Goal: Browse casually: Explore the website without a specific task or goal

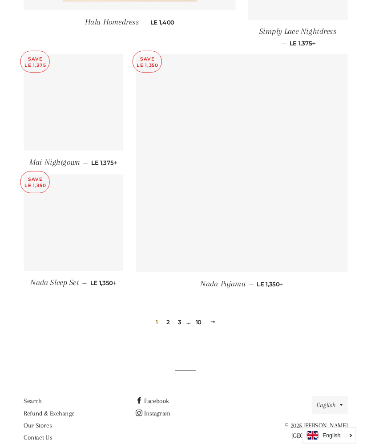
scroll to position [1132, 0]
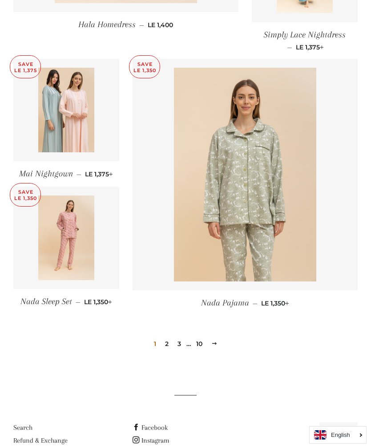
click at [203, 337] on link "10" at bounding box center [199, 343] width 13 height 13
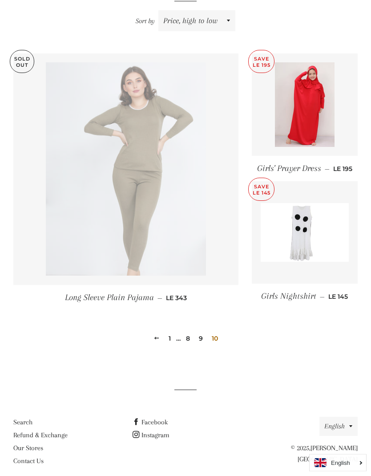
scroll to position [285, 0]
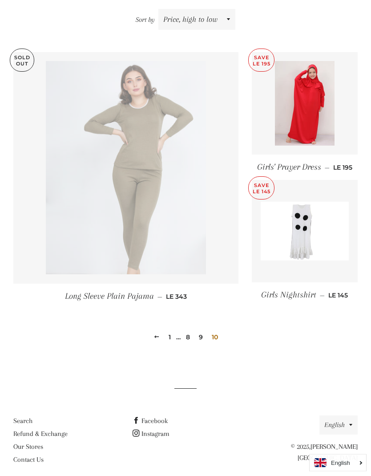
click at [203, 340] on link "9" at bounding box center [200, 337] width 11 height 13
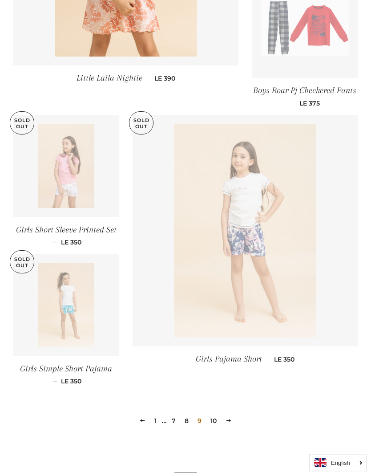
scroll to position [1143, 0]
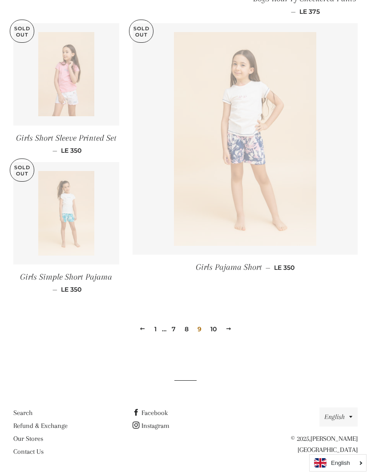
click at [188, 330] on link "8" at bounding box center [186, 328] width 11 height 13
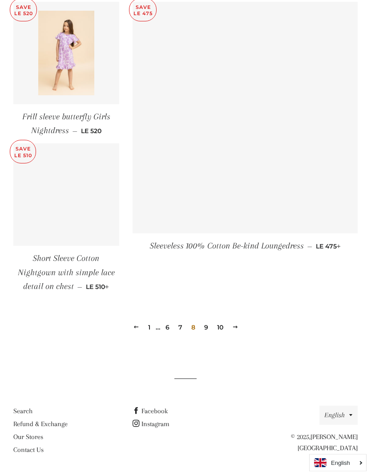
scroll to position [1164, 0]
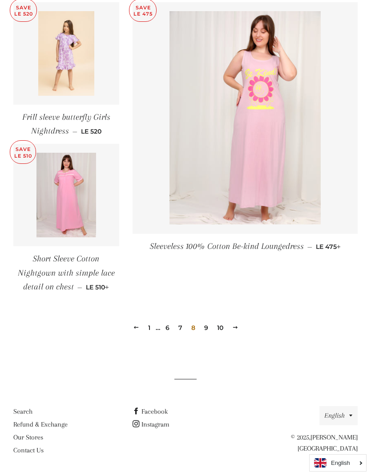
click at [181, 327] on link "7" at bounding box center [180, 327] width 11 height 13
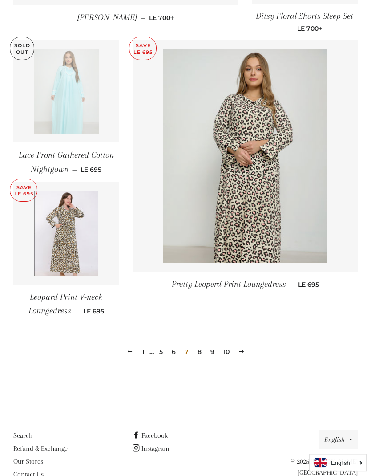
scroll to position [1123, 0]
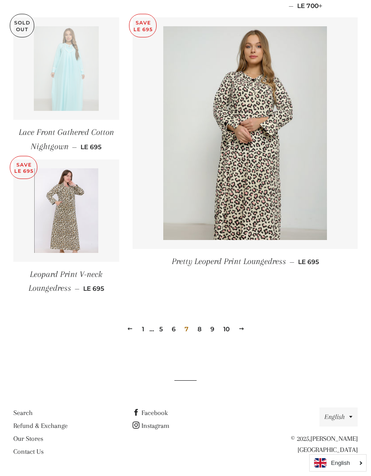
click at [175, 328] on link "6" at bounding box center [173, 328] width 11 height 13
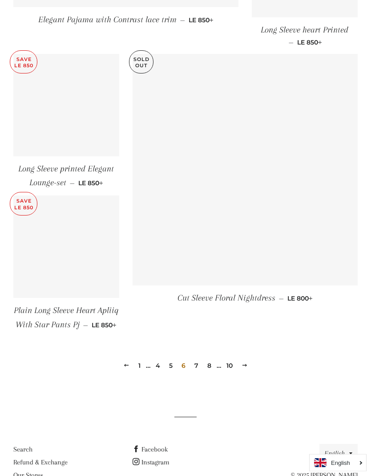
scroll to position [1115, 0]
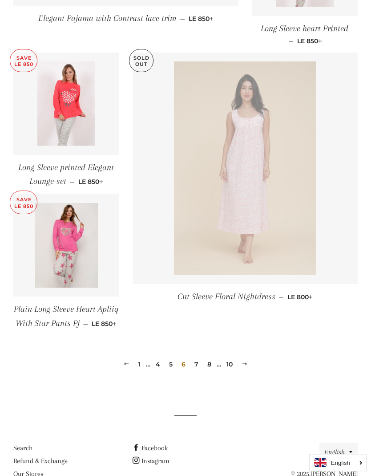
click at [171, 366] on link "5" at bounding box center [171, 364] width 11 height 13
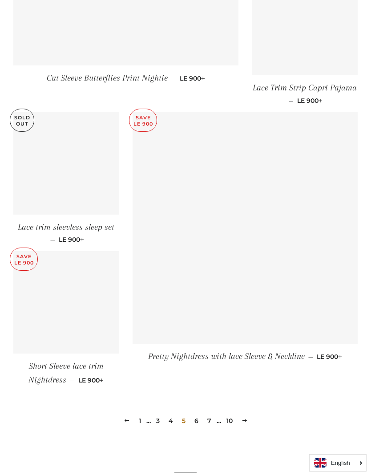
scroll to position [1159, 0]
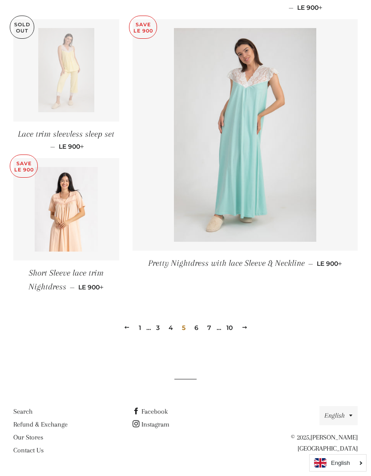
click at [174, 326] on link "4" at bounding box center [171, 327] width 12 height 13
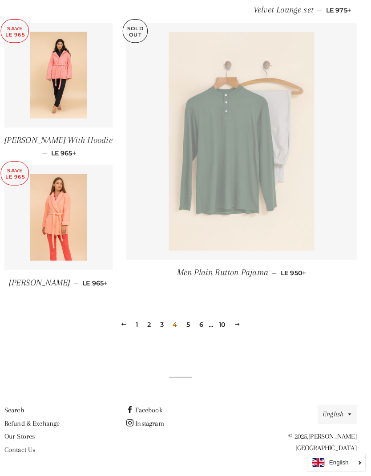
scroll to position [1145, 0]
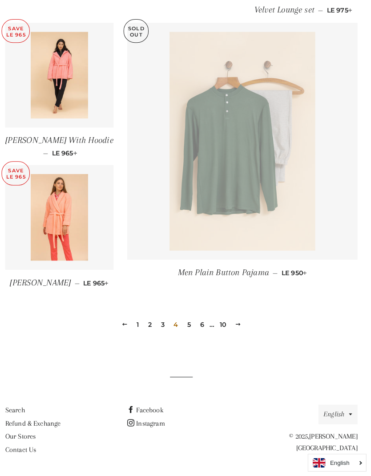
click at [162, 321] on link "3" at bounding box center [167, 327] width 11 height 13
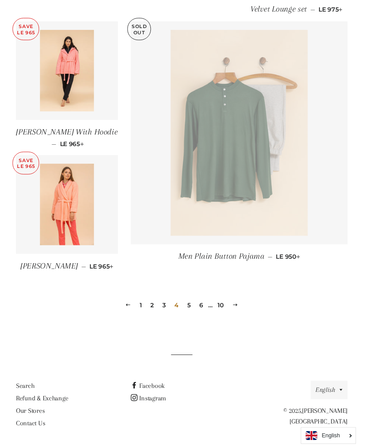
scroll to position [1146, 0]
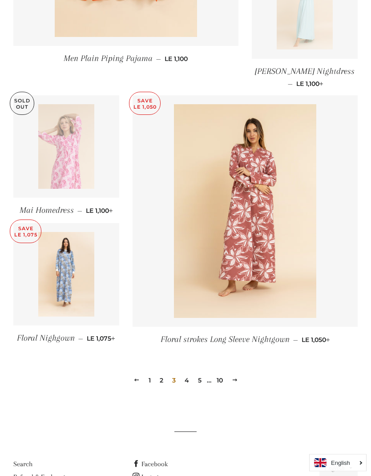
scroll to position [1113, 0]
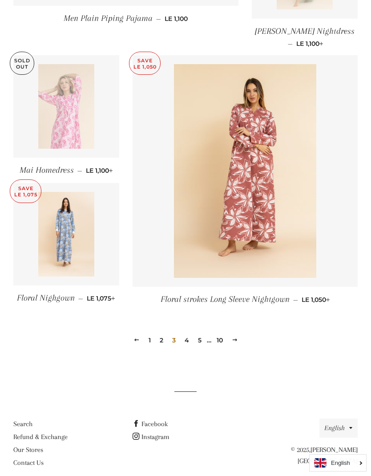
click at [161, 333] on link "2" at bounding box center [161, 339] width 11 height 13
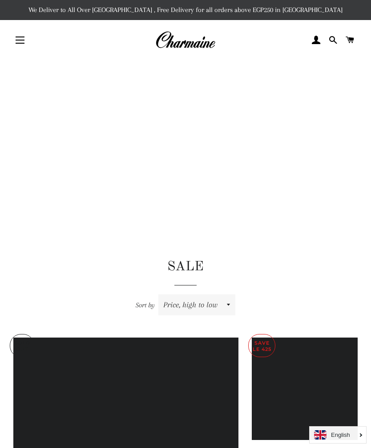
scroll to position [1143, 0]
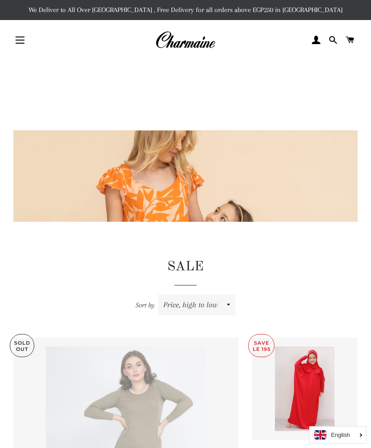
scroll to position [285, 0]
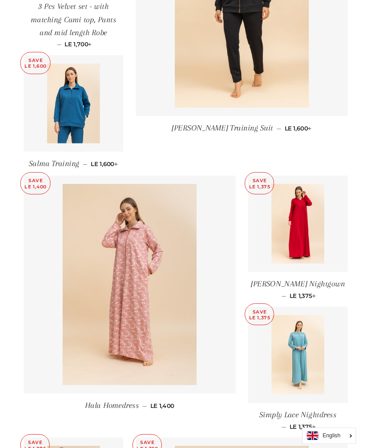
scroll to position [725, 0]
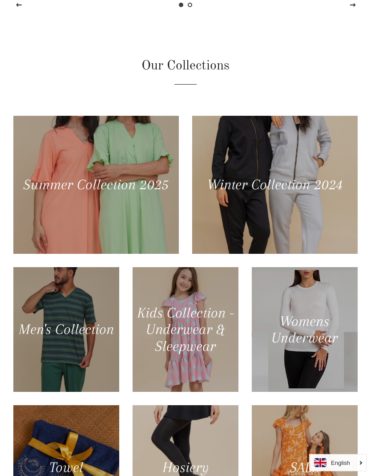
scroll to position [459, 0]
click at [140, 214] on div at bounding box center [96, 185] width 166 height 138
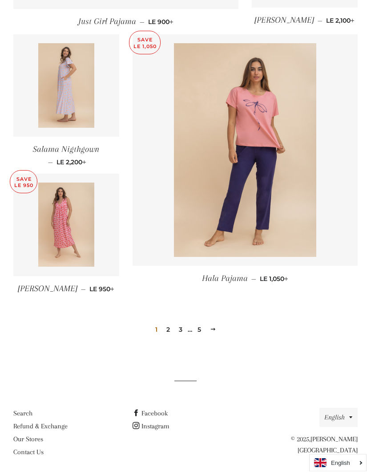
scroll to position [1074, 0]
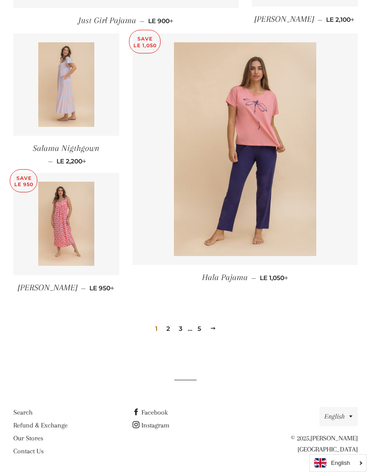
click at [166, 329] on link "2" at bounding box center [168, 328] width 11 height 13
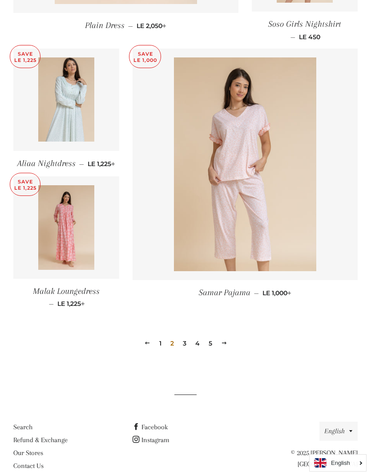
scroll to position [1084, 0]
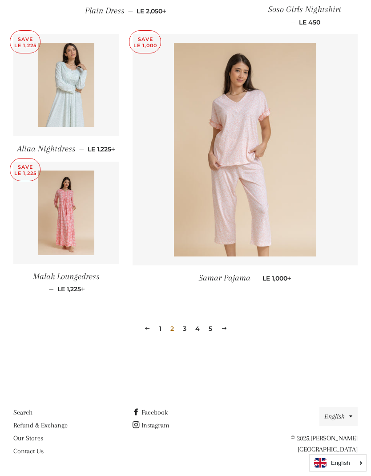
click at [188, 332] on link "3" at bounding box center [184, 328] width 11 height 13
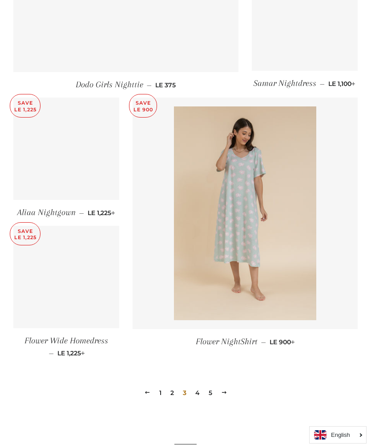
scroll to position [1008, 0]
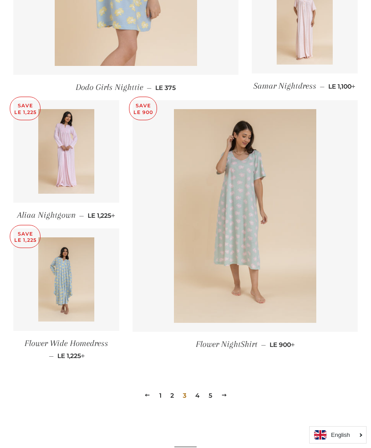
click at [201, 395] on link "4" at bounding box center [198, 395] width 12 height 13
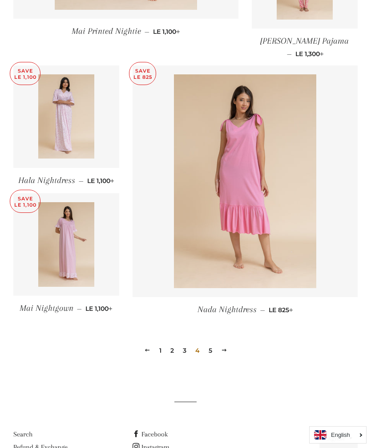
scroll to position [1062, 0]
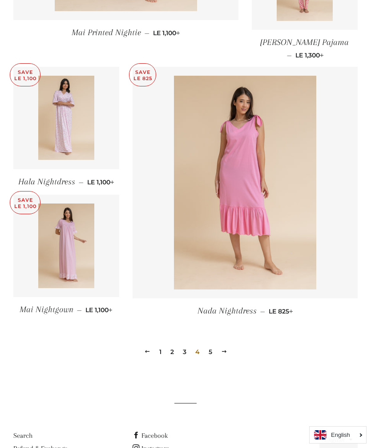
click at [211, 345] on link "5" at bounding box center [210, 351] width 11 height 13
